Goal: Contribute content: Contribute content

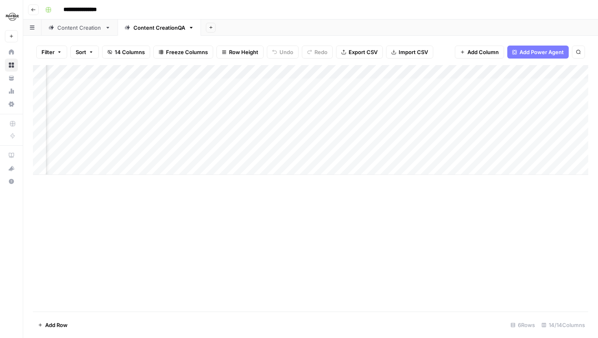
scroll to position [0, 692]
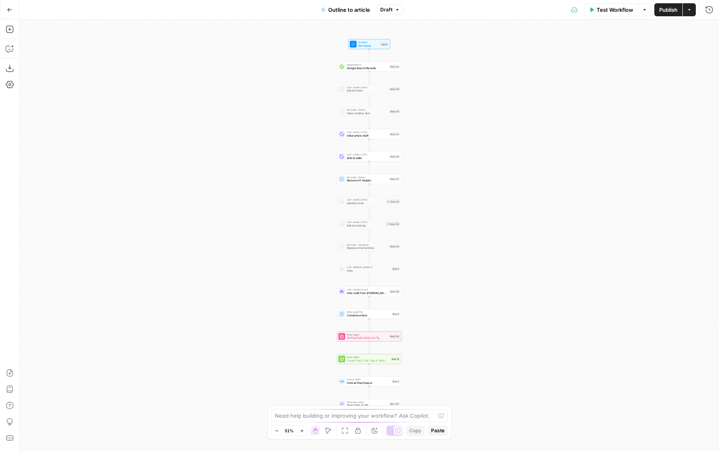
click at [298, 432] on button "Zoom In" at bounding box center [302, 431] width 10 height 10
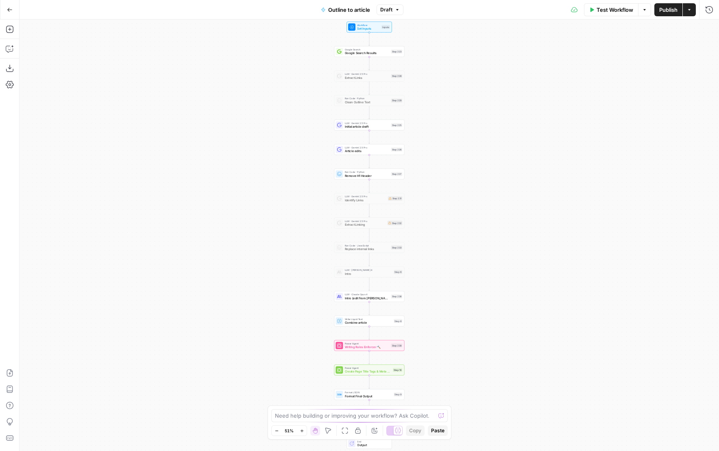
click at [298, 432] on button "Zoom In" at bounding box center [302, 431] width 10 height 10
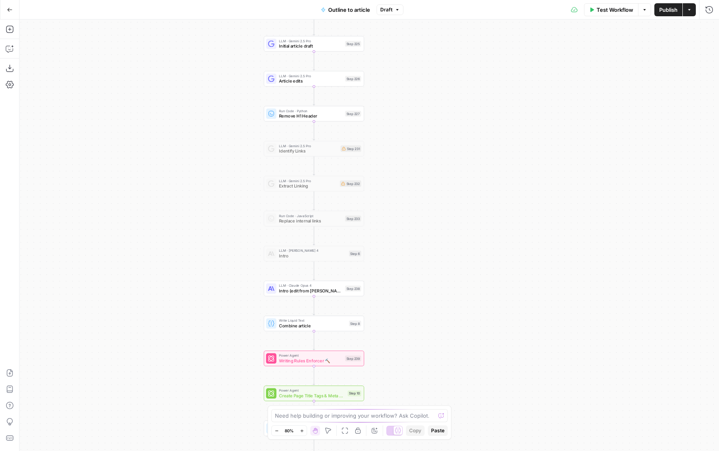
drag, startPoint x: 482, startPoint y: 206, endPoint x: 426, endPoint y: 172, distance: 65.5
click at [426, 171] on div "Workflow Set Inputs Inputs Google Search Google Search Results Step 223 LLM · G…" at bounding box center [369, 235] width 699 height 431
click at [352, 291] on div "LLM · Claude Opus 4 Intro (edit from Cindy) Step 238 Copy step Delete step Edit…" at bounding box center [312, 287] width 95 height 11
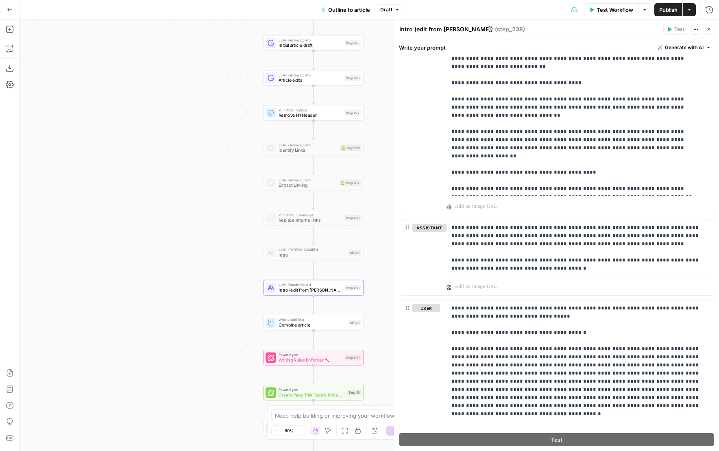
scroll to position [1691, 0]
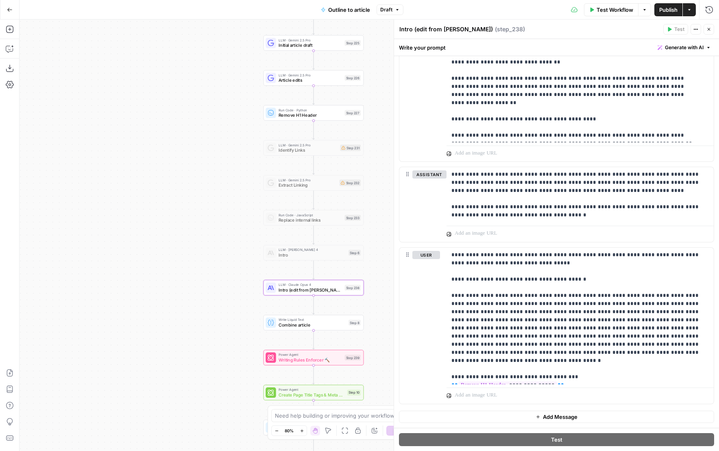
click at [81, 244] on div "Workflow Set Inputs Inputs Google Search Google Search Results Step 223 LLM · G…" at bounding box center [369, 235] width 699 height 431
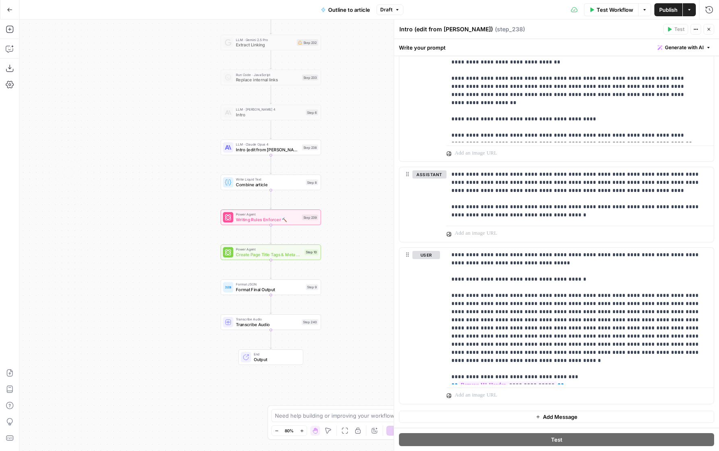
drag, startPoint x: 380, startPoint y: 337, endPoint x: 337, endPoint y: 197, distance: 146.6
click at [337, 197] on div "Workflow Set Inputs Inputs Google Search Google Search Results Step 223 LLM · G…" at bounding box center [369, 235] width 699 height 431
click at [302, 323] on div "Step 240" at bounding box center [310, 322] width 17 height 6
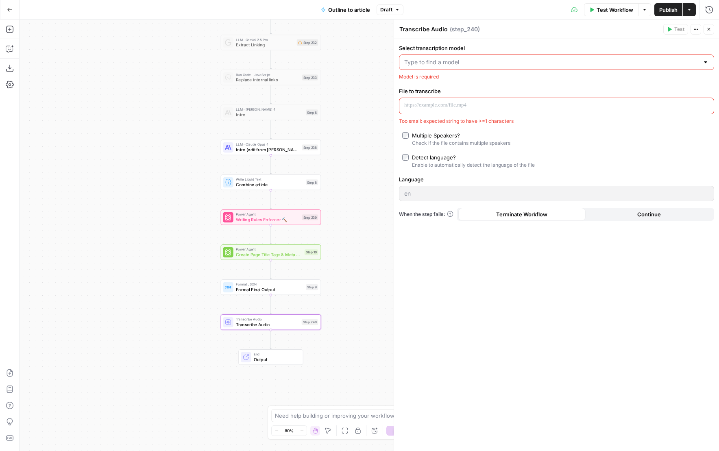
click at [389, 8] on span "Draft" at bounding box center [386, 9] width 12 height 7
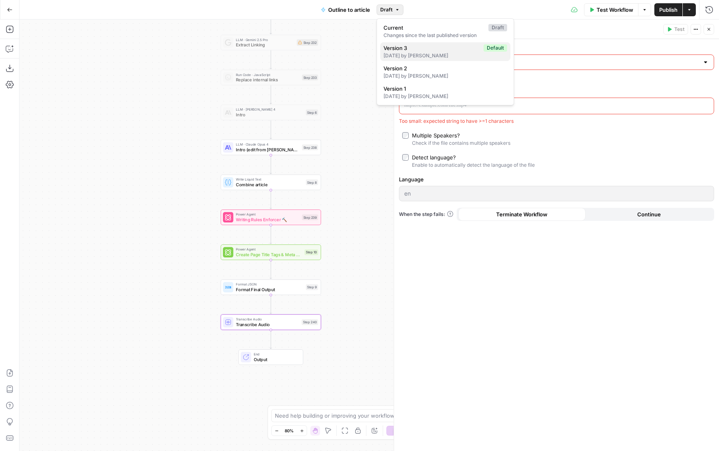
click at [412, 49] on span "Version 3" at bounding box center [431, 48] width 97 height 8
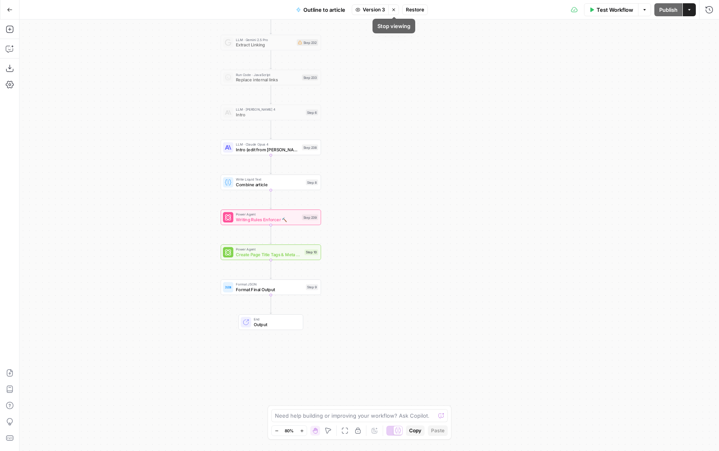
click at [394, 9] on icon "button" at bounding box center [393, 9] width 3 height 3
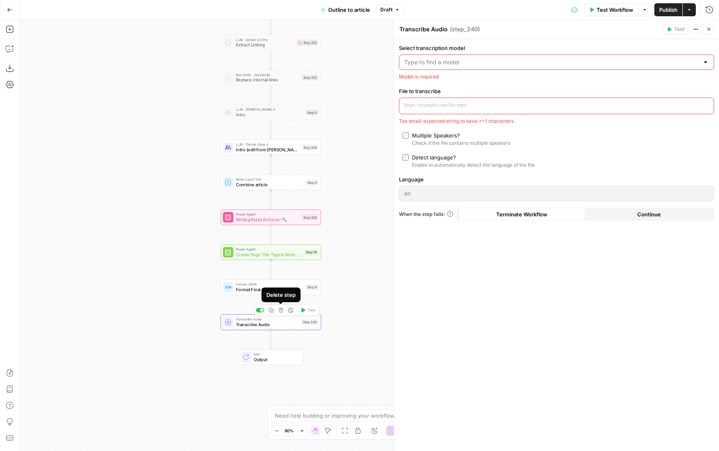
click at [282, 309] on icon "button" at bounding box center [280, 310] width 5 height 5
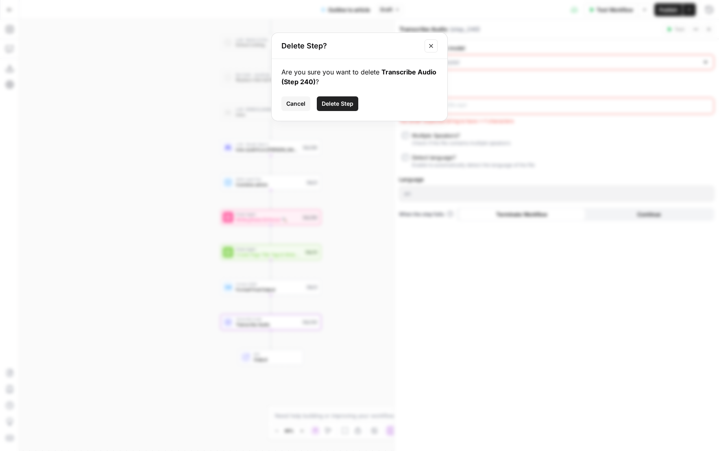
click at [339, 98] on button "Delete Step" at bounding box center [337, 103] width 41 height 15
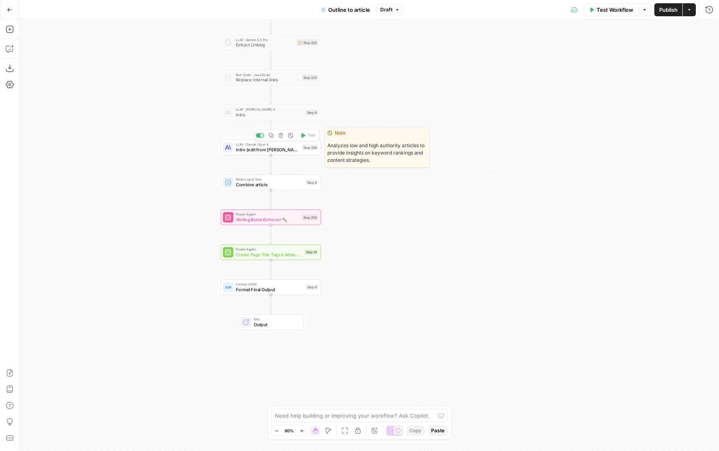
click at [296, 152] on div "LLM · Claude Opus 4 Intro (edit from Cindy) Step 238 Copy step Delete step Edit…" at bounding box center [271, 146] width 100 height 15
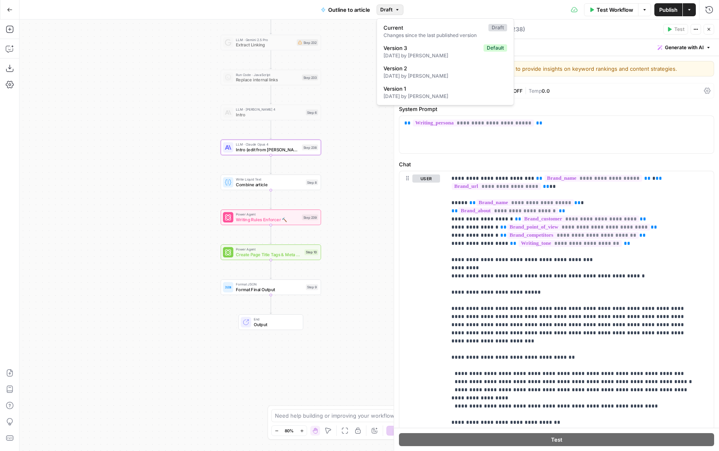
click at [384, 11] on span "Draft" at bounding box center [386, 9] width 12 height 7
click at [407, 49] on span "Version 3" at bounding box center [431, 48] width 97 height 8
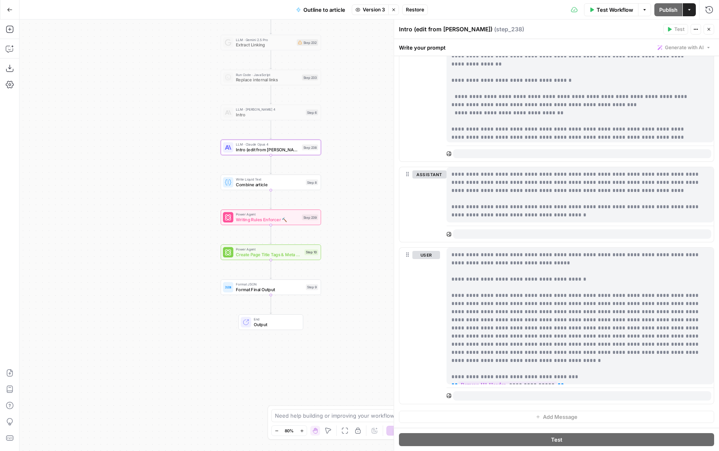
click at [395, 7] on icon "button" at bounding box center [393, 9] width 5 height 5
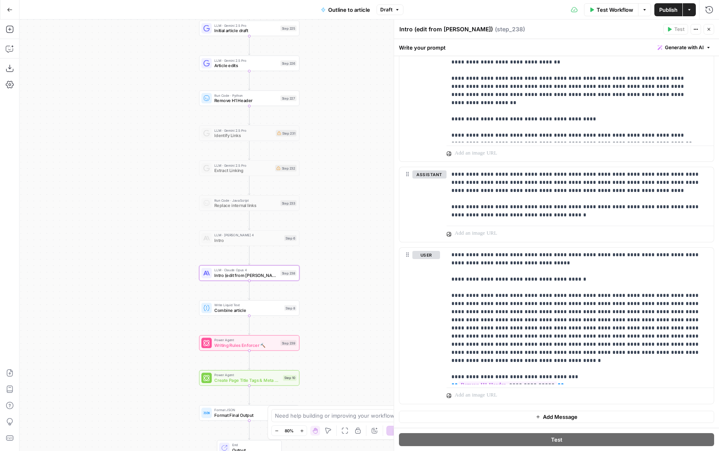
drag, startPoint x: 200, startPoint y: 117, endPoint x: 178, endPoint y: 244, distance: 127.9
click at [178, 244] on div "Workflow Set Inputs Inputs Google Search Google Search Results Step 223 LLM · G…" at bounding box center [369, 235] width 699 height 431
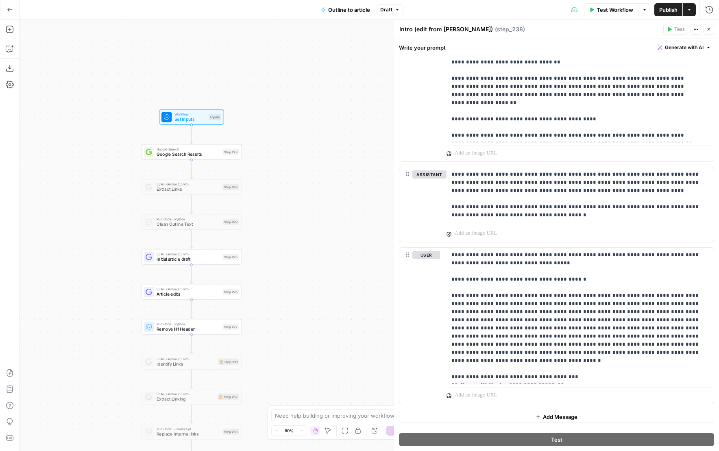
drag, startPoint x: 182, startPoint y: 191, endPoint x: 124, endPoint y: 419, distance: 235.3
click at [124, 419] on div "Workflow Set Inputs Inputs Google Search Google Search Results Step 223 LLM · G…" at bounding box center [369, 235] width 699 height 431
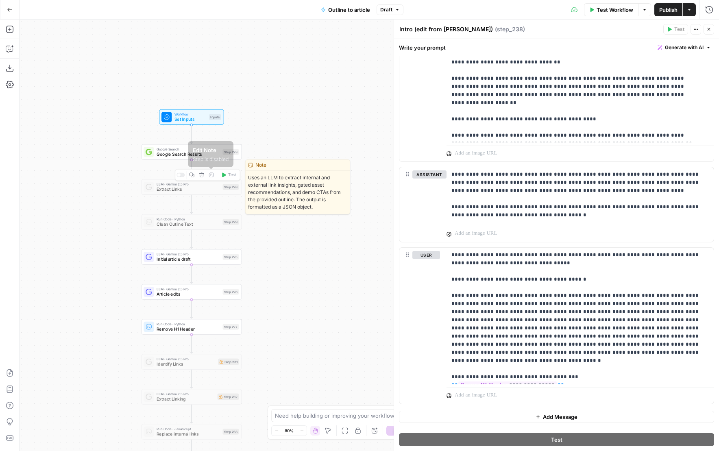
click at [202, 176] on icon "button" at bounding box center [201, 174] width 5 height 5
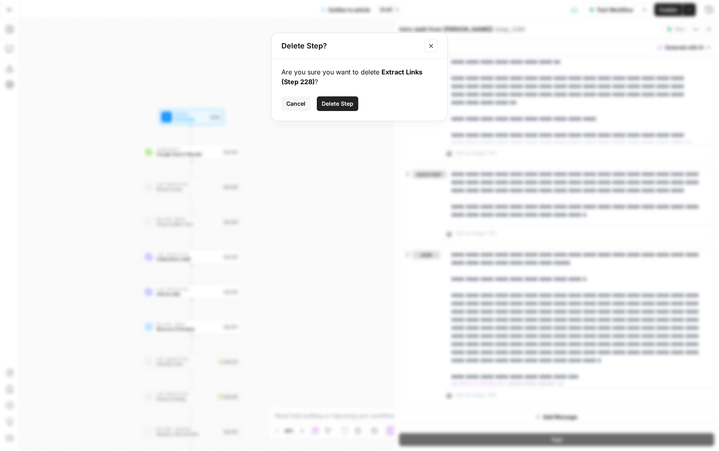
click at [329, 106] on span "Delete Step" at bounding box center [338, 104] width 32 height 8
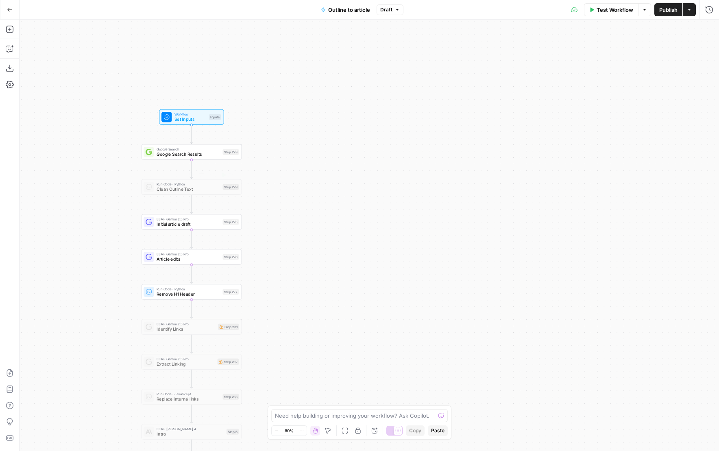
click at [221, 187] on div "Run Code · Python Clean Outline Text Step 229 Copy step Delete step Edit Note T…" at bounding box center [191, 186] width 95 height 11
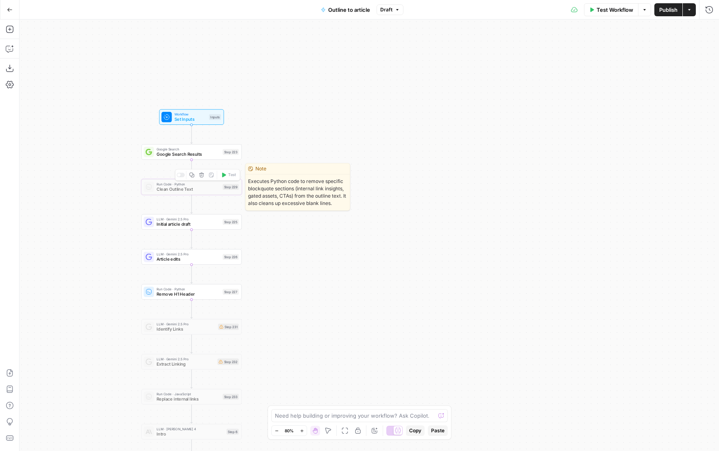
click at [201, 177] on icon "button" at bounding box center [201, 175] width 5 height 5
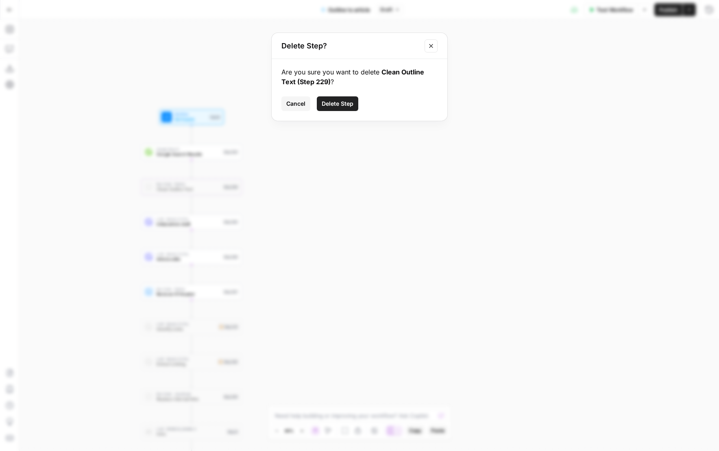
click at [333, 97] on button "Delete Step" at bounding box center [337, 103] width 41 height 15
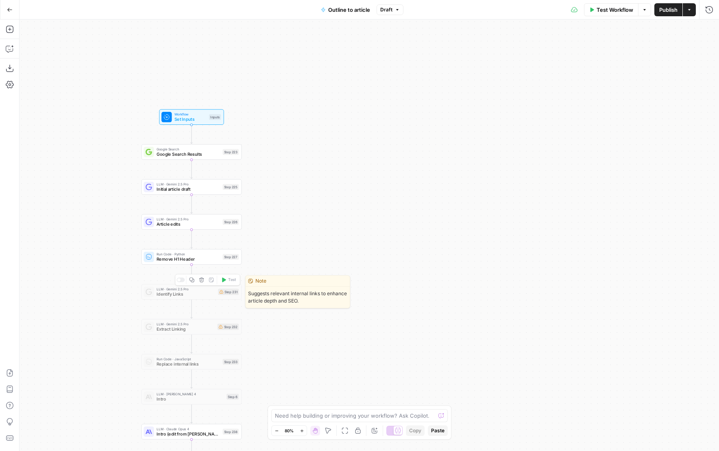
click at [203, 280] on icon "button" at bounding box center [201, 279] width 5 height 5
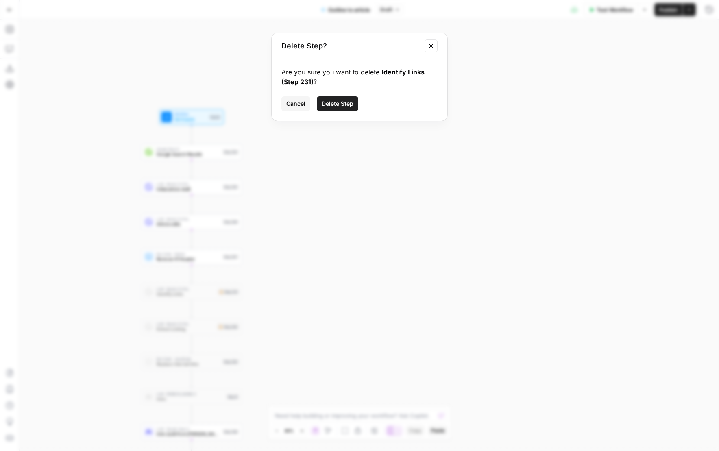
click at [339, 104] on span "Delete Step" at bounding box center [338, 104] width 32 height 8
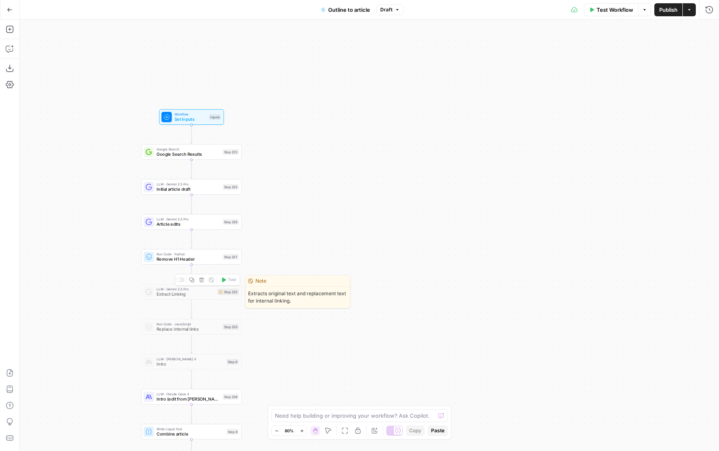
click at [201, 277] on icon "button" at bounding box center [201, 279] width 5 height 5
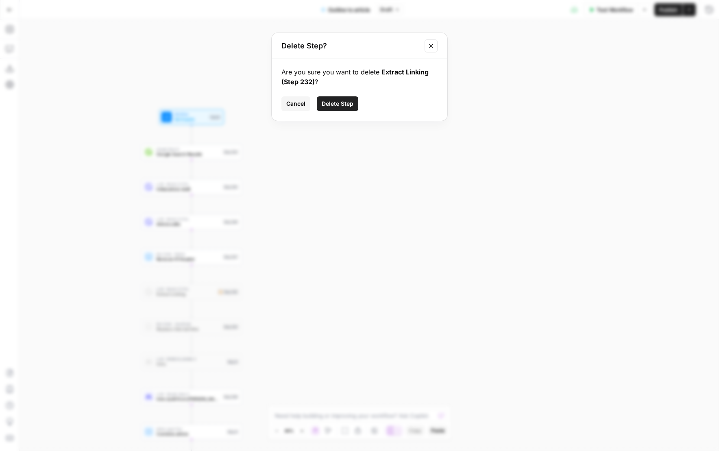
click at [339, 102] on span "Delete Step" at bounding box center [338, 104] width 32 height 8
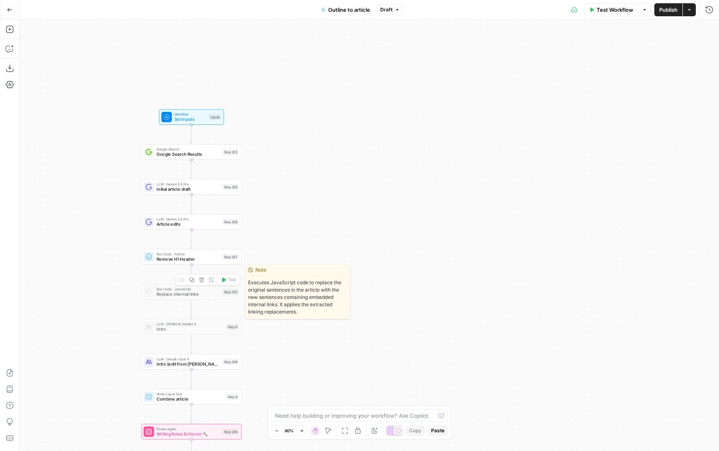
click at [202, 280] on icon "button" at bounding box center [201, 279] width 5 height 5
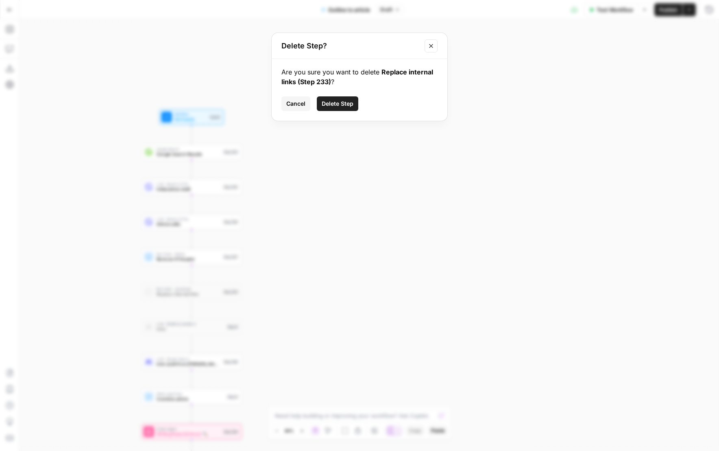
click at [340, 98] on button "Delete Step" at bounding box center [337, 103] width 41 height 15
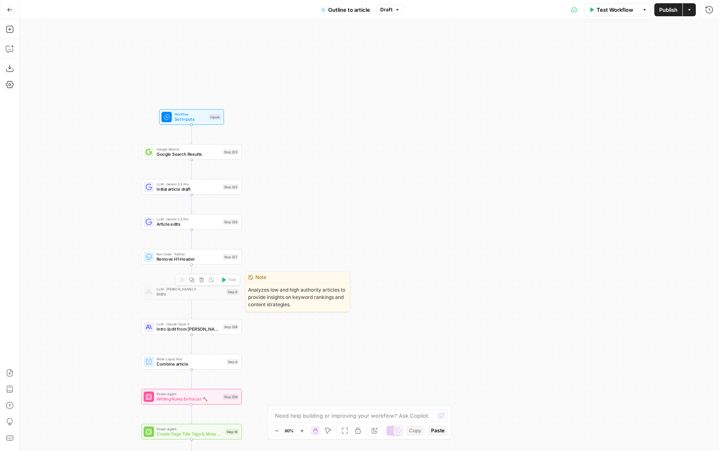
click at [201, 279] on icon "button" at bounding box center [201, 279] width 5 height 5
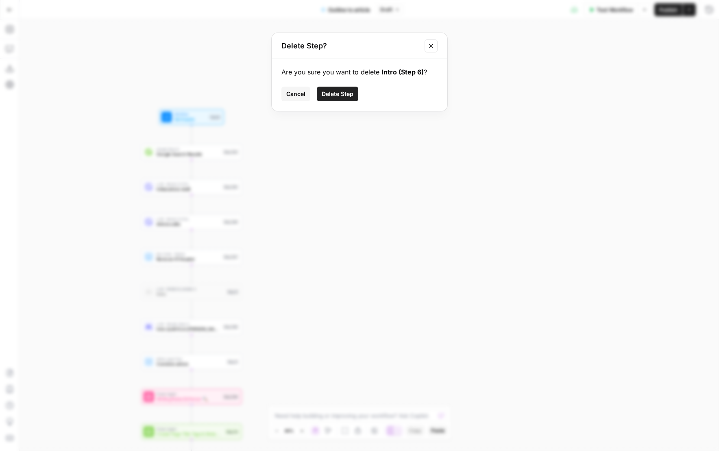
click at [343, 85] on div "Are you sure you want to delete Intro (Step 6) ? Cancel Delete Step" at bounding box center [360, 85] width 176 height 52
click at [342, 88] on button "Delete Step" at bounding box center [337, 94] width 41 height 15
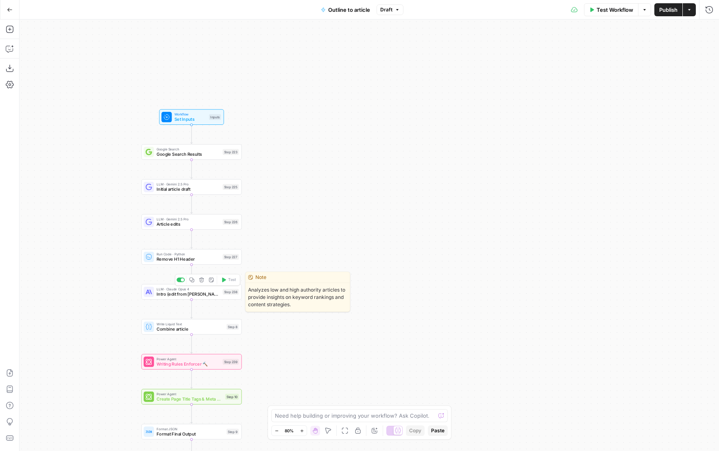
drag, startPoint x: 304, startPoint y: 294, endPoint x: 307, endPoint y: 285, distance: 9.1
click at [307, 285] on span "Analyzes low and high authority articles to provide insights on keyword ranking…" at bounding box center [298, 297] width 104 height 28
drag, startPoint x: 311, startPoint y: 213, endPoint x: 340, endPoint y: 120, distance: 97.7
click at [340, 120] on div "Workflow Set Inputs Inputs Google Search Google Search Results Step 223 LLM · G…" at bounding box center [369, 235] width 699 height 431
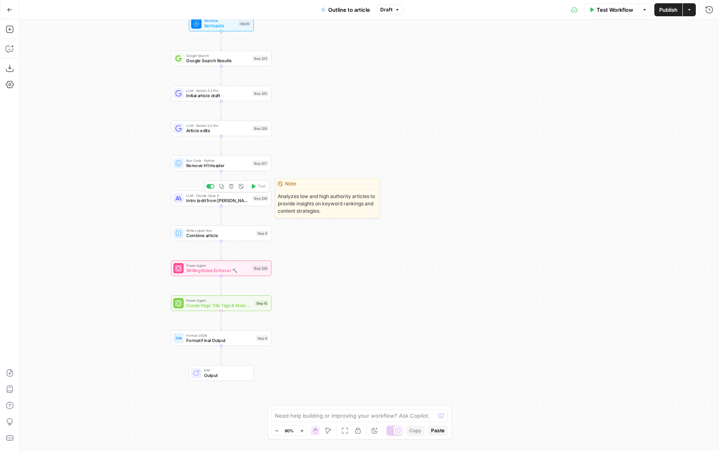
click at [244, 202] on span "Intro (edit from Cindy)" at bounding box center [217, 200] width 63 height 7
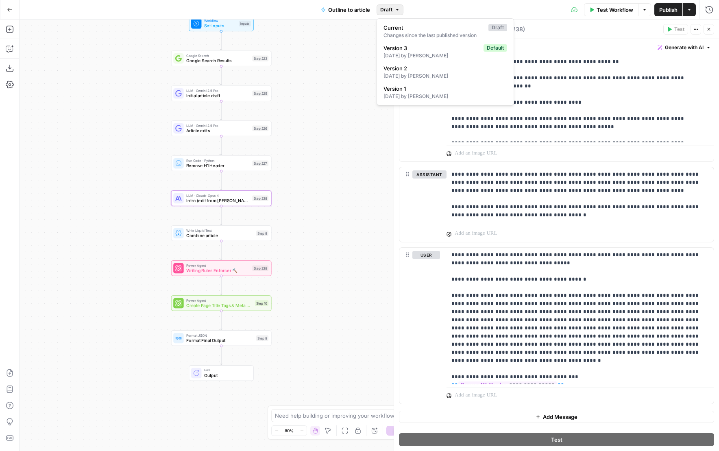
click at [392, 13] on span "Draft" at bounding box center [386, 9] width 12 height 7
click at [392, 7] on button "Draft" at bounding box center [389, 9] width 27 height 11
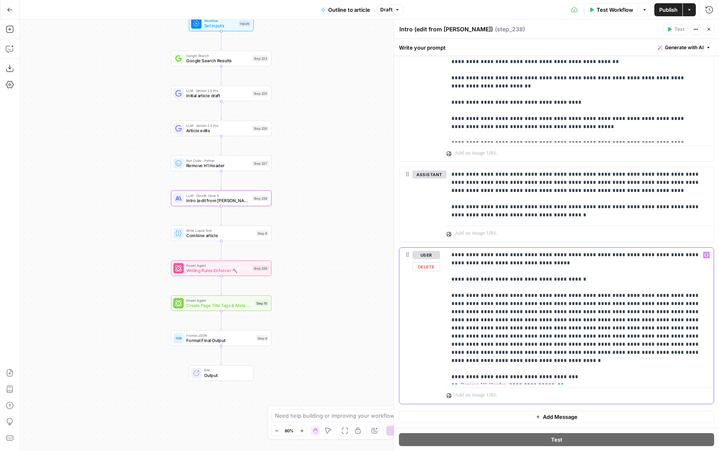
drag, startPoint x: 576, startPoint y: 280, endPoint x: 450, endPoint y: 280, distance: 125.6
click at [450, 280] on div "**********" at bounding box center [579, 316] width 267 height 137
click at [474, 280] on p "**********" at bounding box center [576, 316] width 251 height 130
click at [468, 279] on p "**********" at bounding box center [576, 316] width 251 height 130
click at [469, 278] on p "**********" at bounding box center [576, 316] width 251 height 130
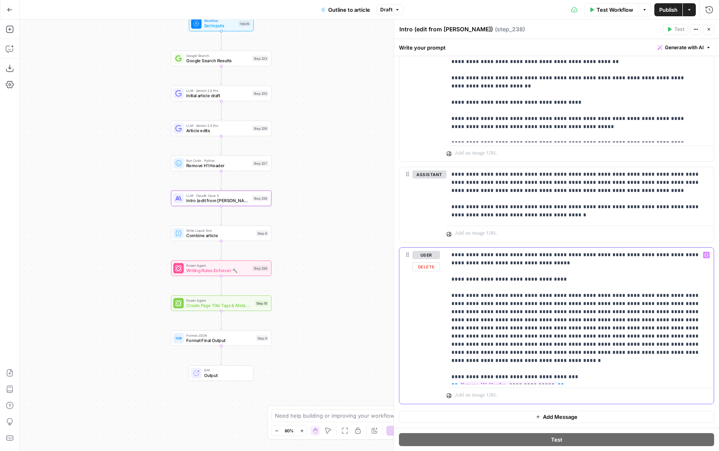
click at [557, 283] on p "**********" at bounding box center [576, 316] width 251 height 130
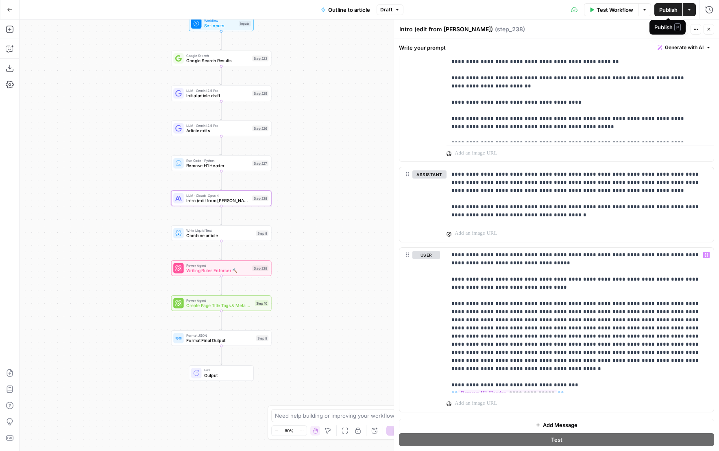
click at [663, 10] on span "Publish" at bounding box center [668, 10] width 18 height 8
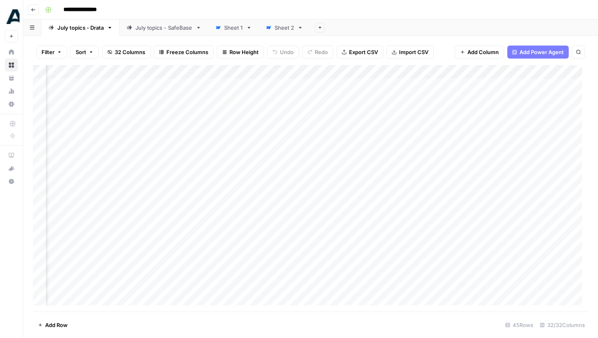
scroll to position [0, 1982]
click at [157, 23] on link "July topics - SafeBase" at bounding box center [164, 28] width 89 height 16
click at [231, 98] on div "Add Column" at bounding box center [310, 133] width 555 height 137
click at [78, 32] on link "July topics - Drata" at bounding box center [80, 28] width 78 height 16
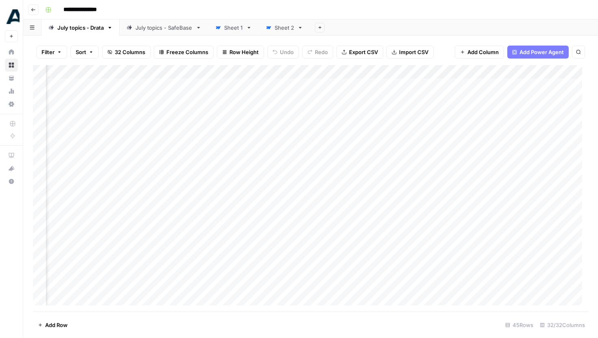
scroll to position [0, 1357]
click at [253, 191] on div "Add Column" at bounding box center [310, 188] width 555 height 246
click at [244, 190] on div "Add Column" at bounding box center [310, 188] width 555 height 246
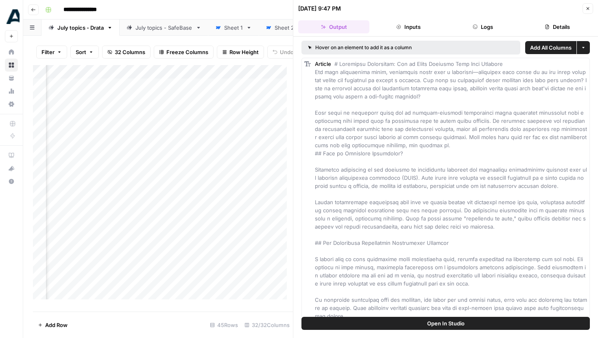
click at [587, 10] on icon "button" at bounding box center [587, 8] width 5 height 5
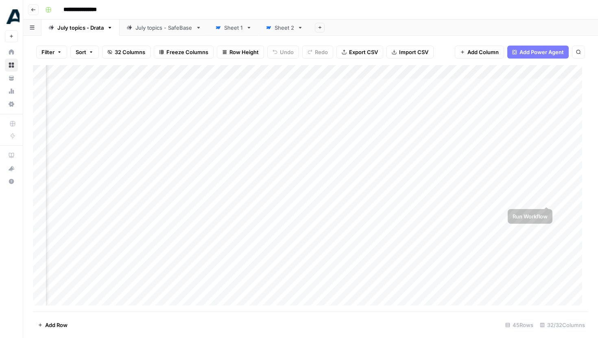
click at [544, 191] on div "Add Column" at bounding box center [310, 188] width 555 height 246
click at [276, 211] on div "Add Column" at bounding box center [310, 188] width 555 height 246
click at [275, 235] on div "Add Column" at bounding box center [310, 188] width 555 height 246
click at [269, 252] on div "Add Column" at bounding box center [310, 188] width 555 height 246
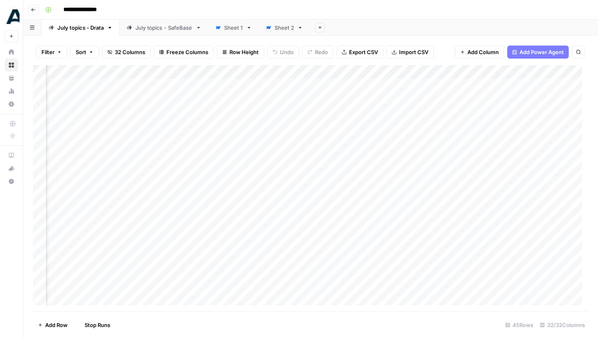
click at [270, 274] on div "Add Column" at bounding box center [310, 188] width 555 height 246
click at [270, 229] on div "Add Column" at bounding box center [310, 188] width 555 height 246
click at [274, 212] on div "Add Column" at bounding box center [310, 188] width 555 height 246
